Goal: Find specific page/section: Find specific page/section

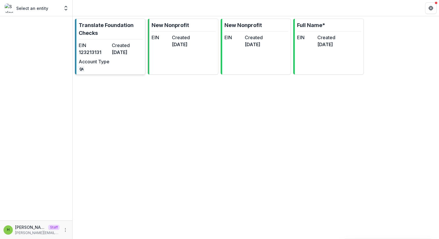
click at [123, 59] on div "EIN [US_EMPLOYER_IDENTIFICATION_NUMBER] Created [DATE] Account Type QA" at bounding box center [111, 57] width 64 height 30
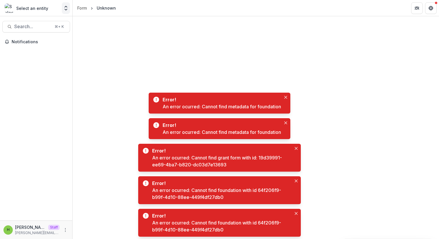
click at [67, 8] on icon "Open entity switcher" at bounding box center [66, 8] width 6 height 6
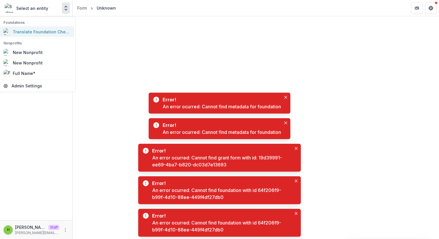
click at [62, 29] on div "Translate Foundation Checks" at bounding box center [42, 32] width 58 height 6
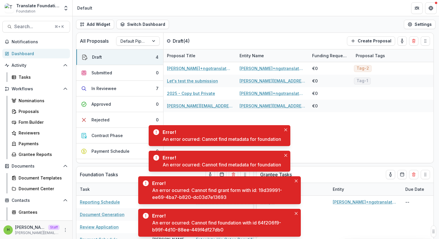
click at [297, 215] on button "Close" at bounding box center [295, 213] width 7 height 7
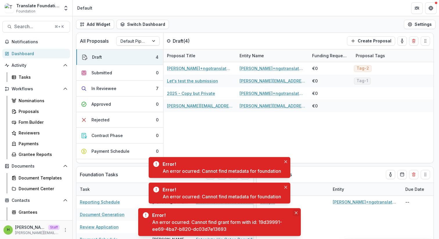
click at [296, 213] on icon "Close" at bounding box center [296, 212] width 3 height 3
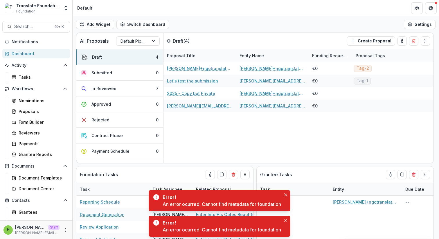
click at [287, 216] on div "Error! An error ocurred: Cannot find metadata for foundation" at bounding box center [220, 226] width 142 height 21
click at [287, 219] on icon "Close" at bounding box center [285, 220] width 3 height 3
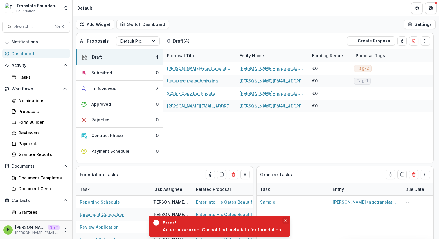
click at [285, 220] on icon "Close" at bounding box center [285, 220] width 3 height 3
